Goal: Task Accomplishment & Management: Manage account settings

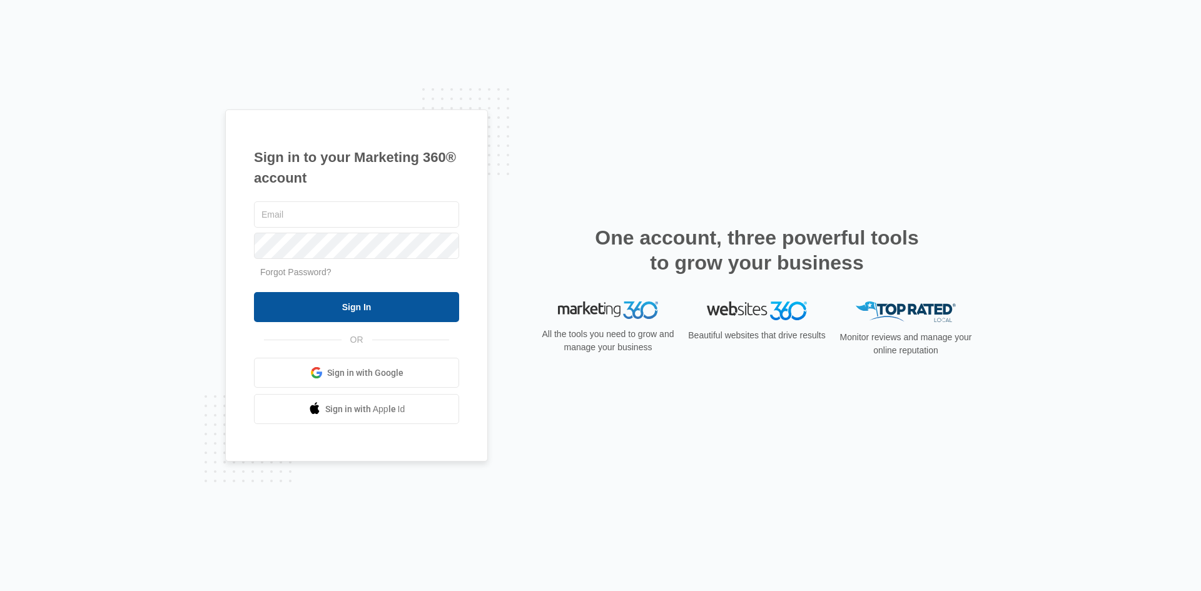
type input "mwhalen@washingtonwall.com"
click at [424, 301] on input "Sign In" at bounding box center [356, 307] width 205 height 30
